Goal: Task Accomplishment & Management: Manage account settings

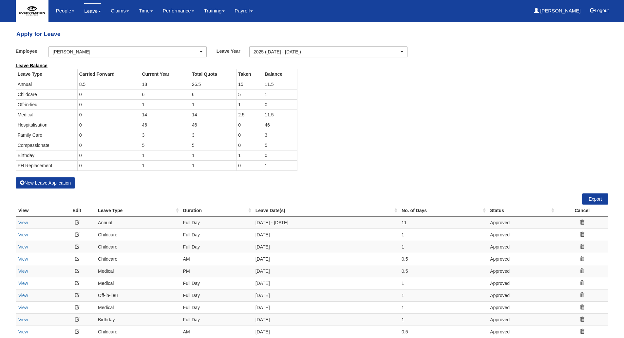
select select "50"
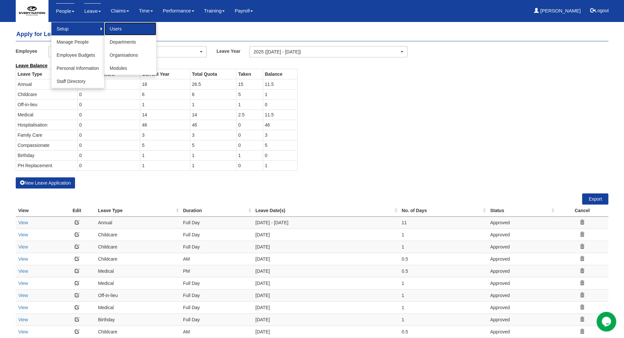
click at [112, 30] on link "Users" at bounding box center [131, 28] width 52 height 13
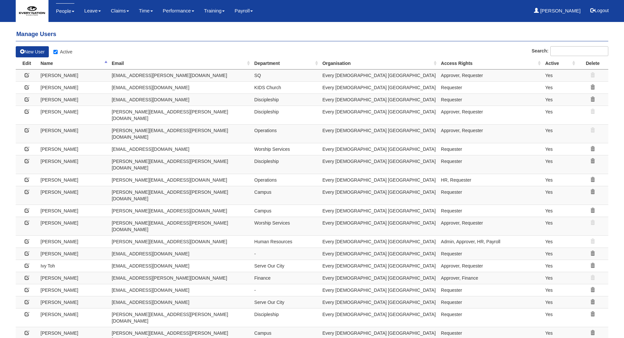
select select "50"
click at [28, 87] on icon at bounding box center [27, 87] width 5 height 5
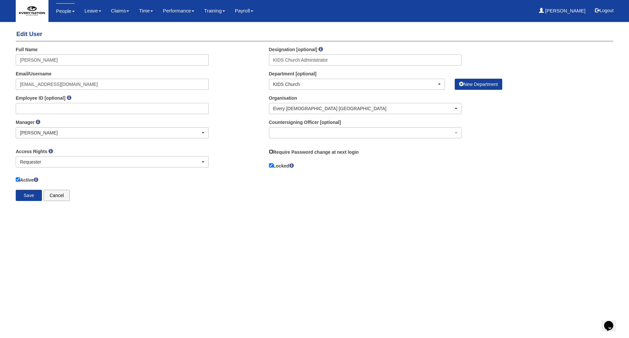
click at [271, 152] on input "Require Password change at next login" at bounding box center [271, 151] width 4 height 4
checkbox input "true"
click at [35, 196] on input "Save" at bounding box center [29, 195] width 26 height 11
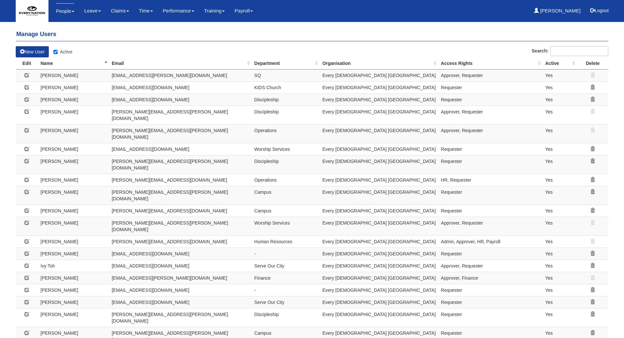
select select "50"
